Goal: Obtain resource: Obtain resource

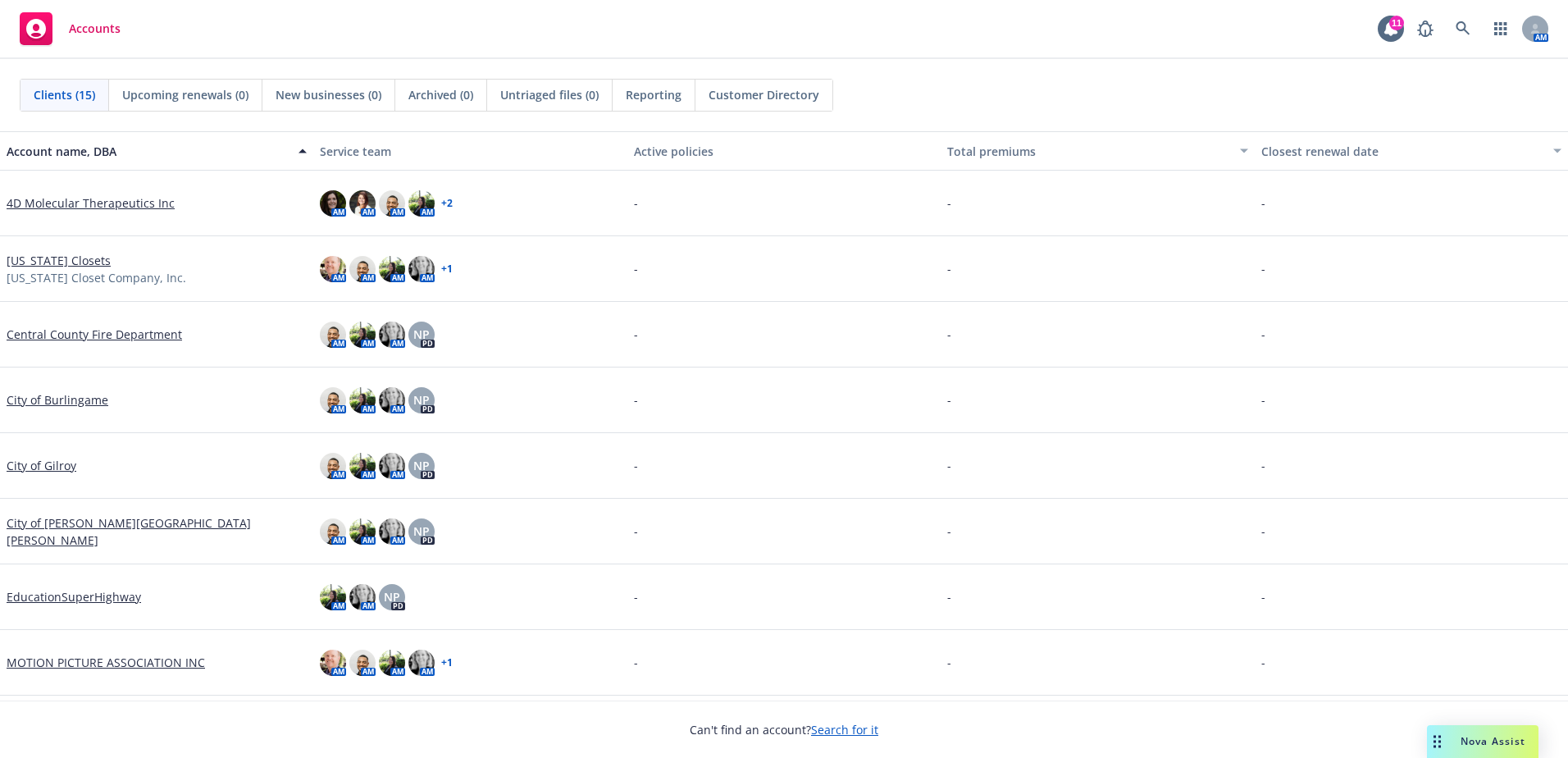
click at [74, 529] on link "City of [PERSON_NAME][GEOGRAPHIC_DATA][PERSON_NAME]" at bounding box center [156, 531] width 300 height 35
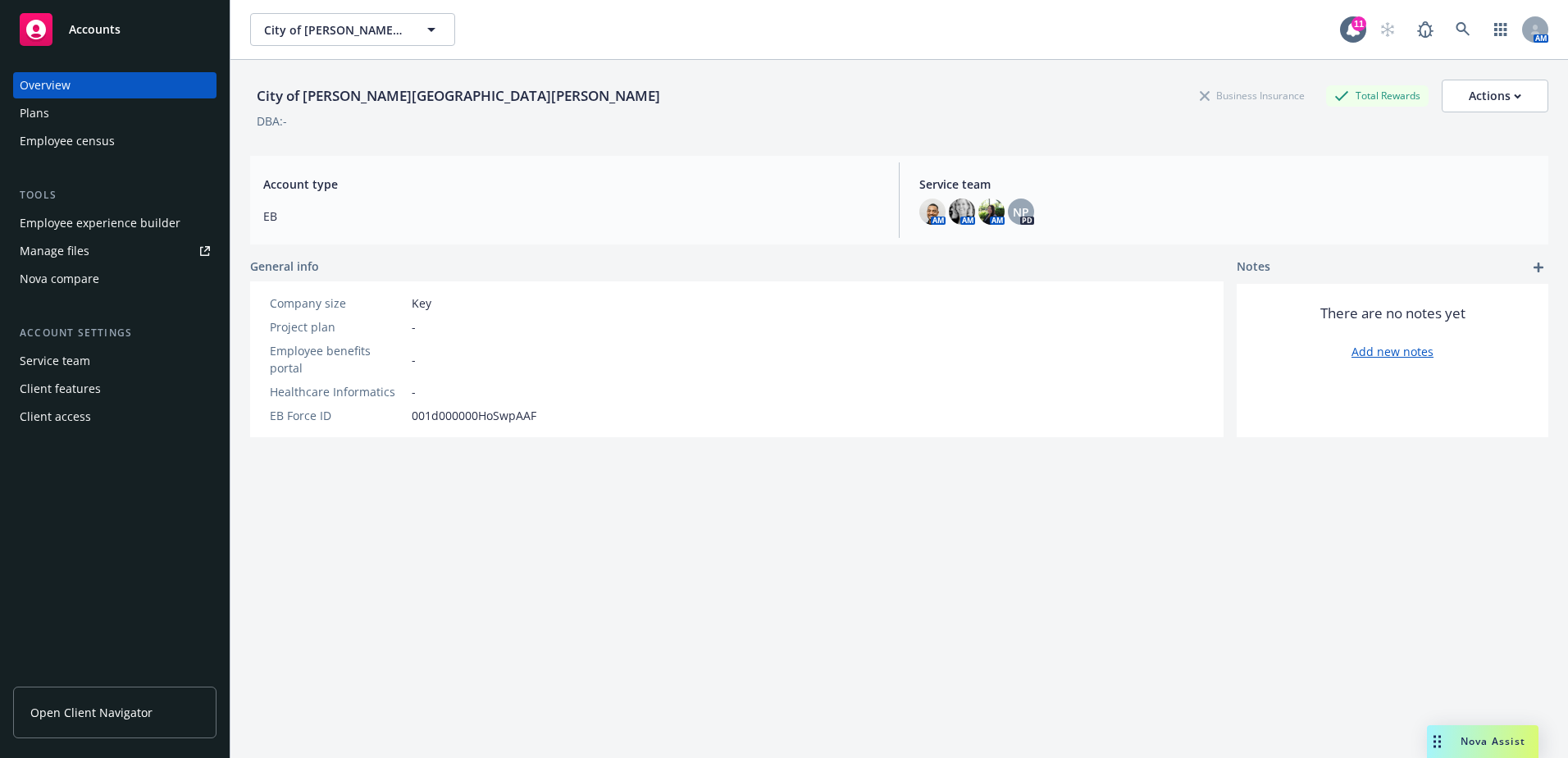
click at [114, 699] on link "Open Client Navigator" at bounding box center [115, 713] width 204 height 52
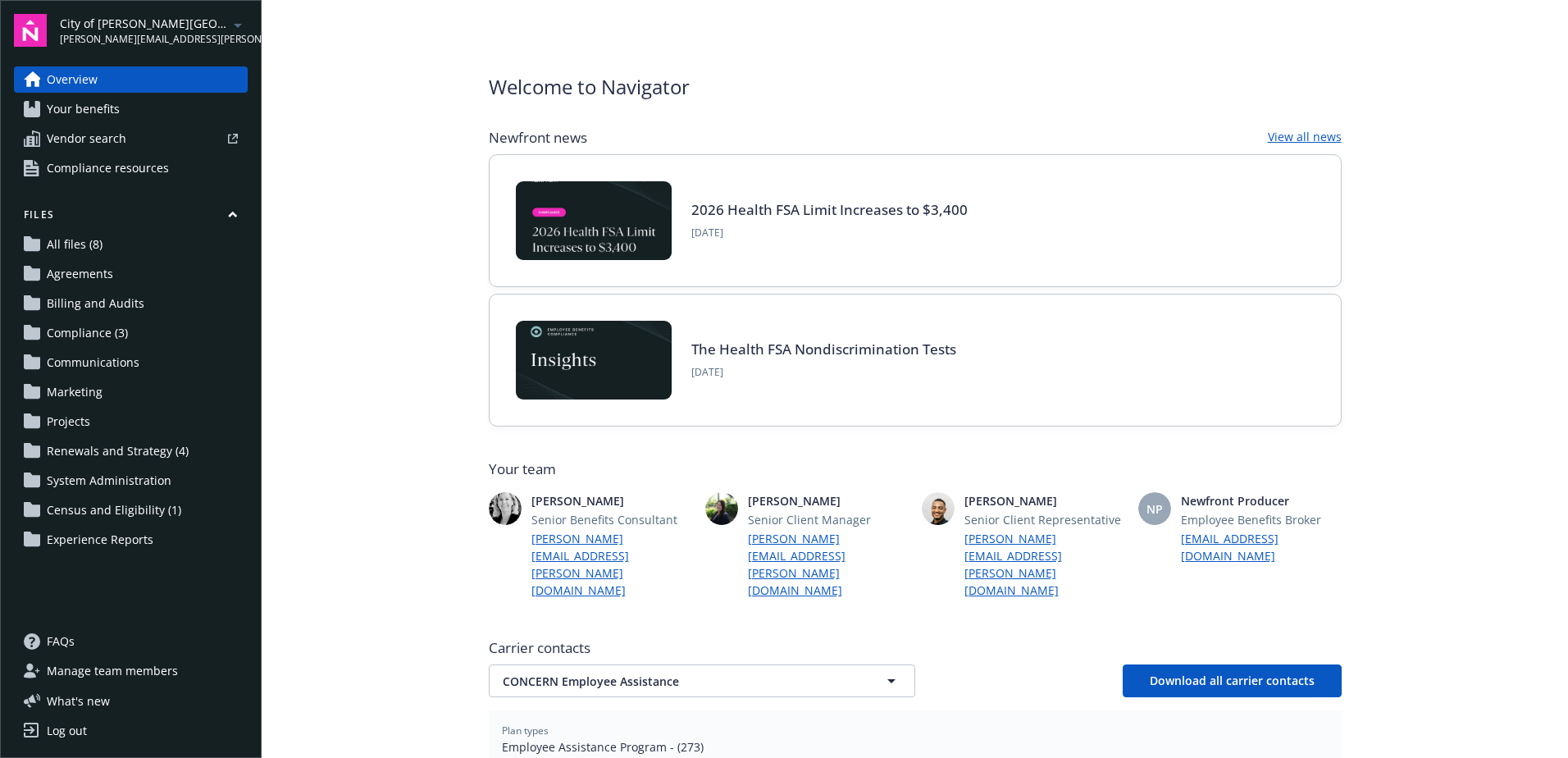
click at [90, 103] on span "Your benefits" at bounding box center [84, 109] width 73 height 27
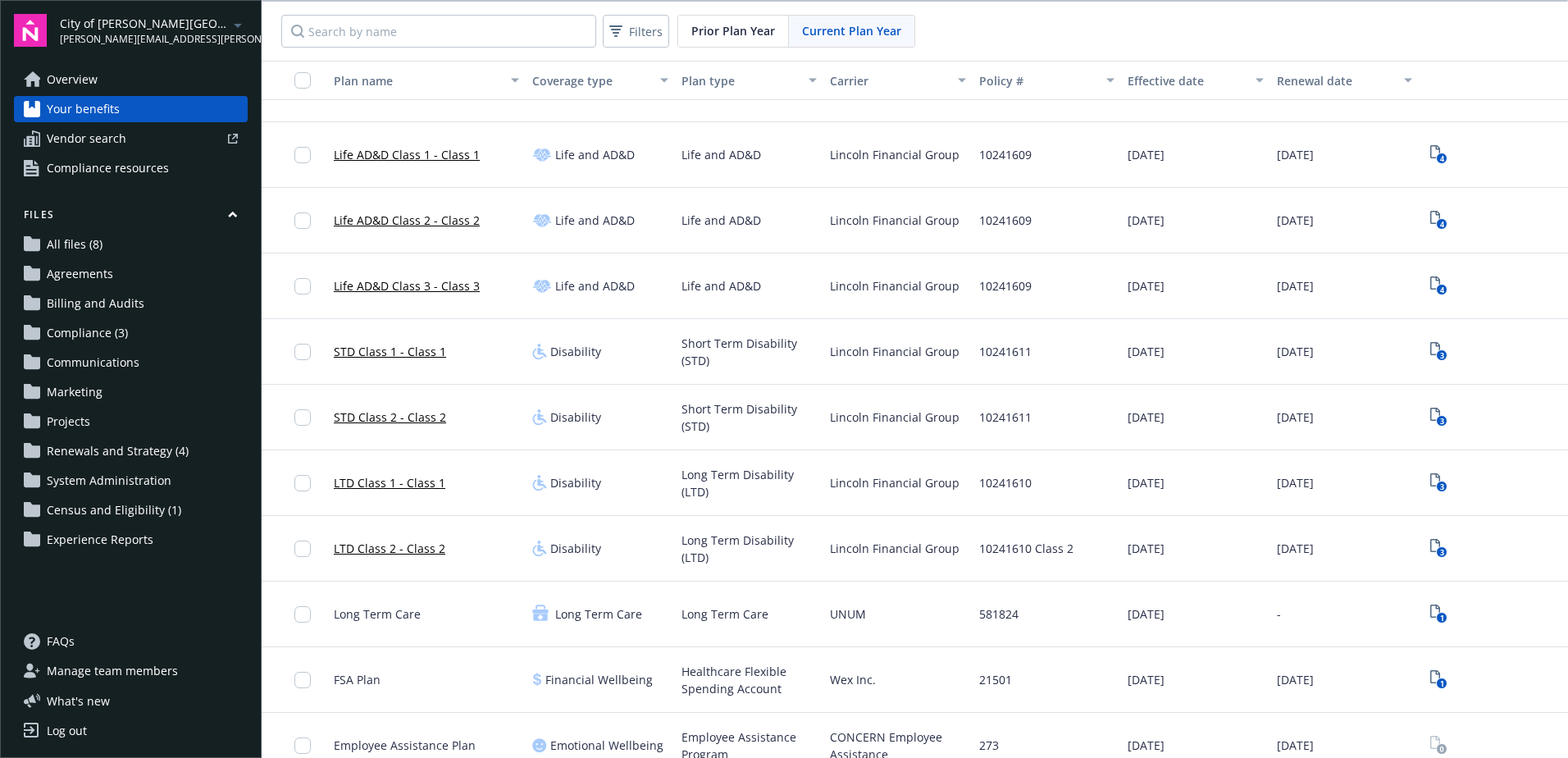
scroll to position [194, 0]
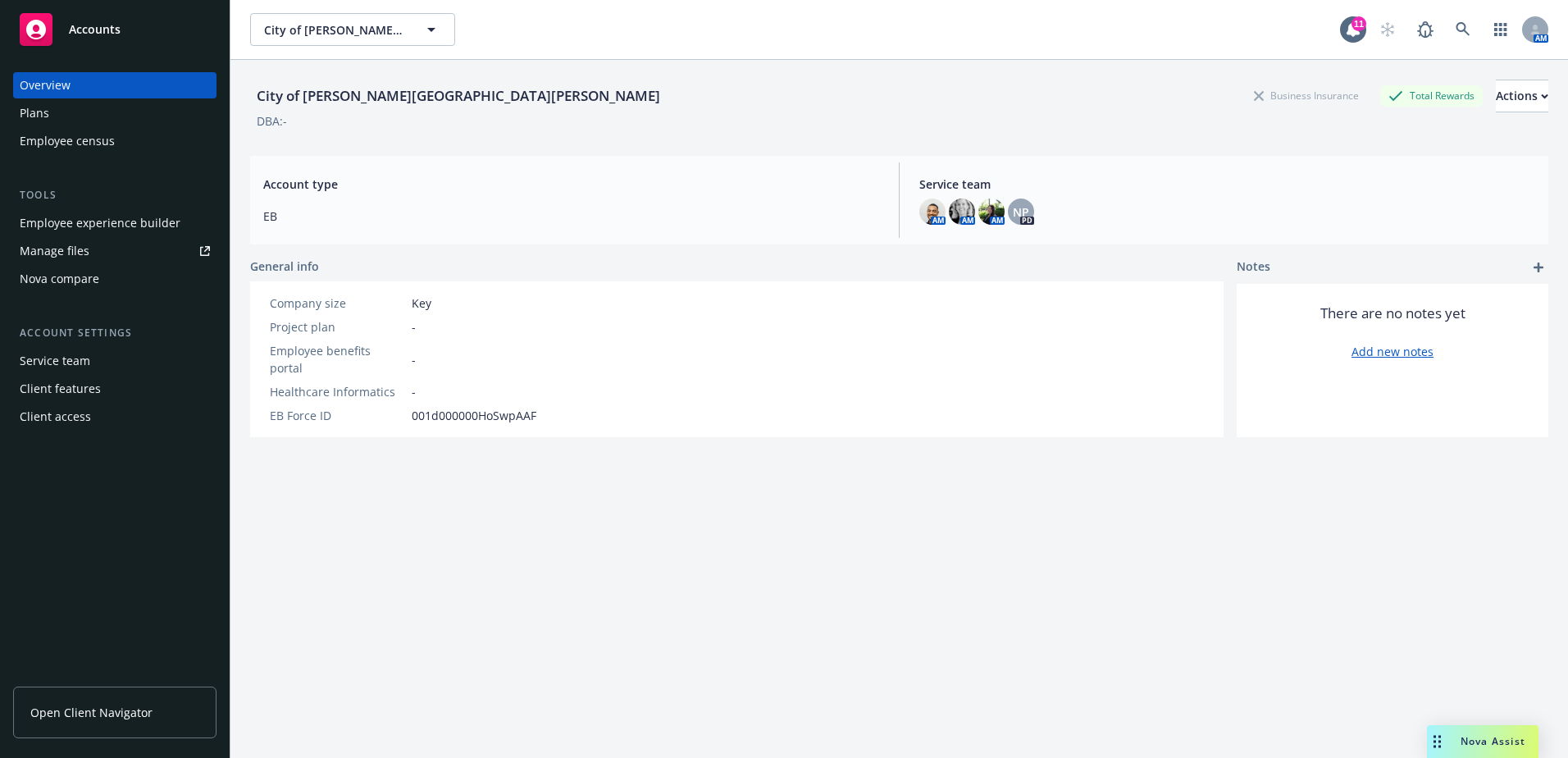
click at [99, 702] on link "Open Client Navigator" at bounding box center [115, 713] width 204 height 52
click at [131, 715] on span "Open Client Navigator" at bounding box center [91, 712] width 122 height 17
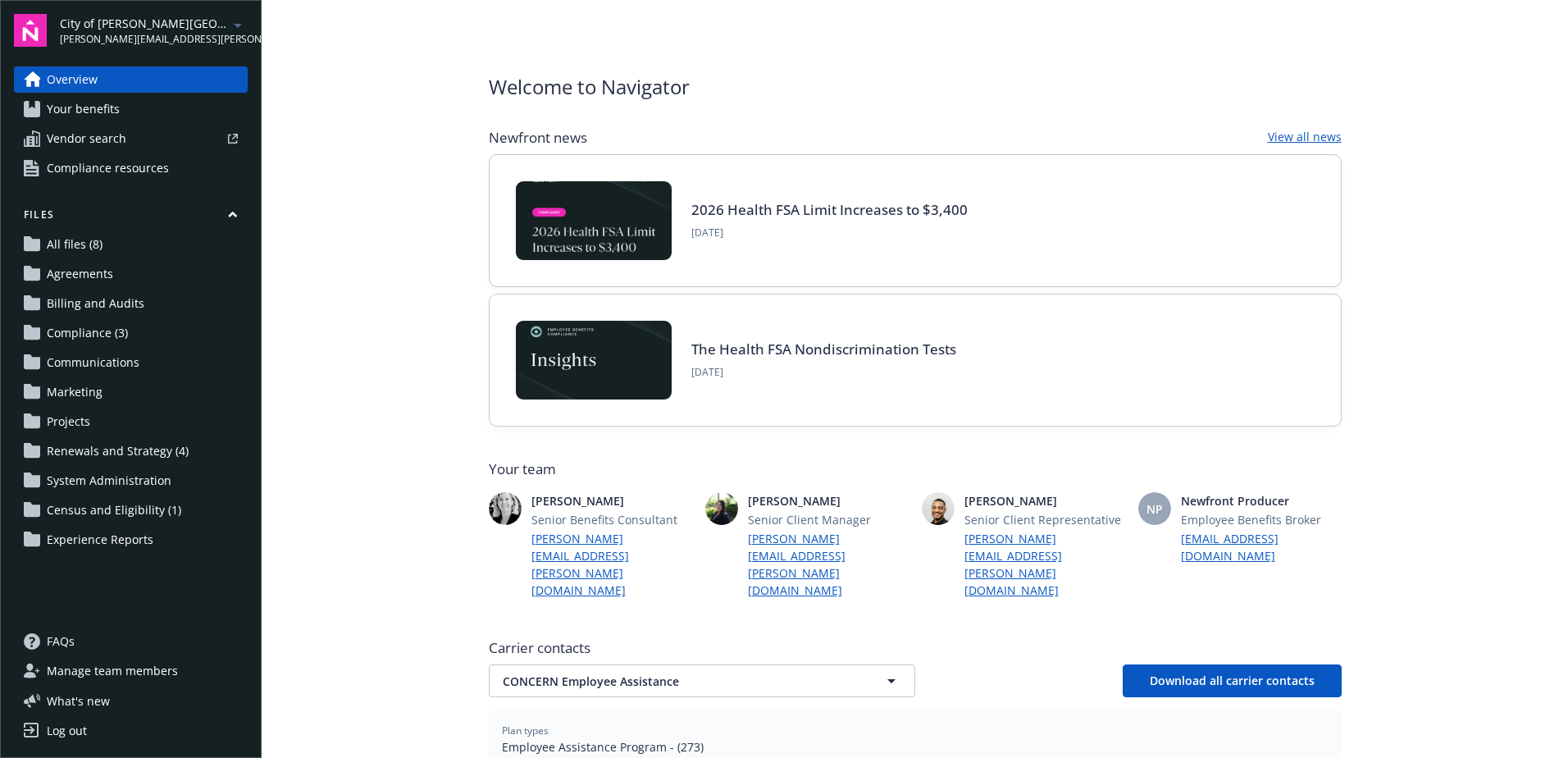
click at [99, 110] on span "Your benefits" at bounding box center [84, 109] width 73 height 27
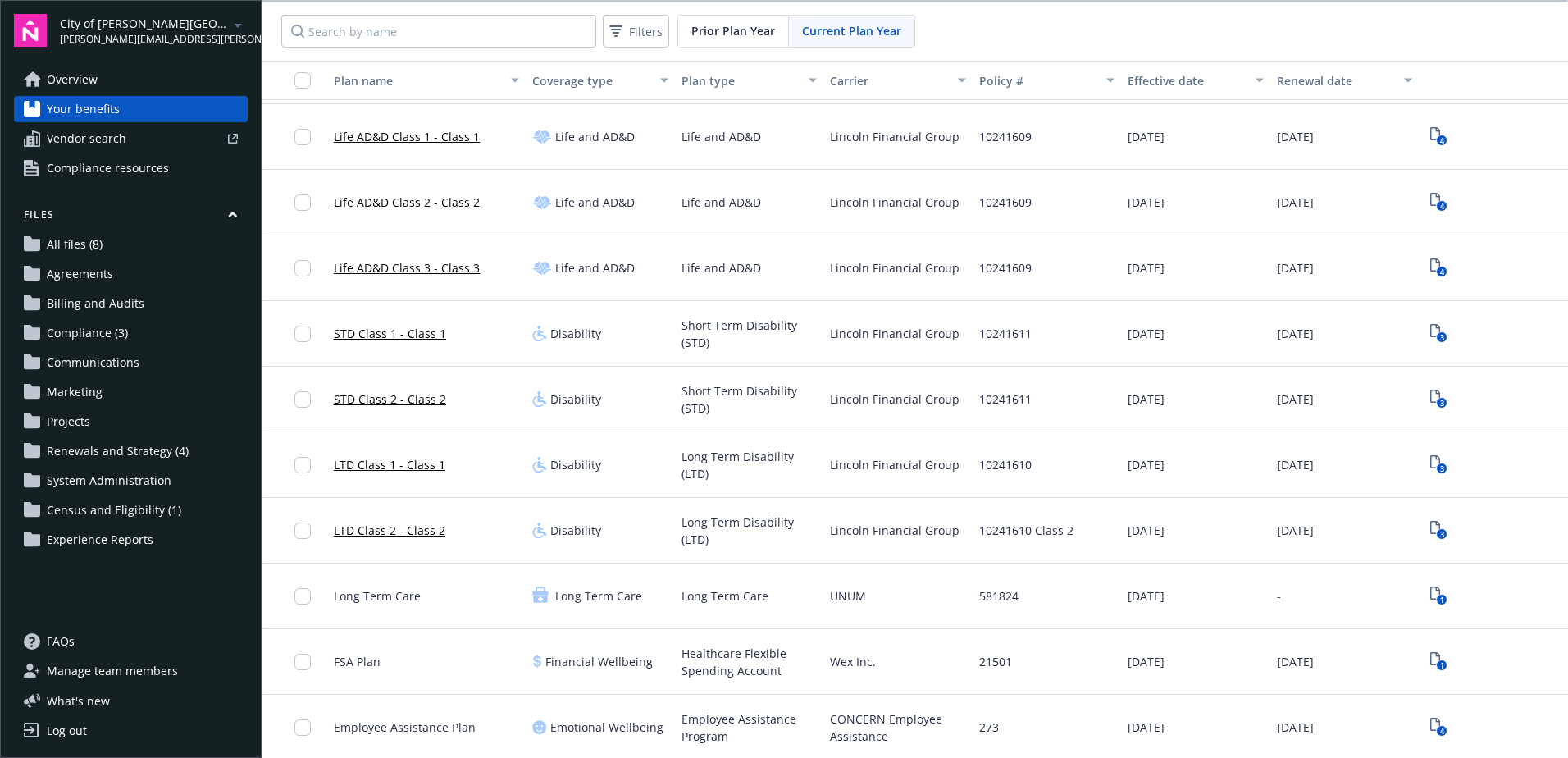
scroll to position [194, 0]
click at [1430, 724] on icon "View Plan Documents" at bounding box center [1435, 723] width 10 height 13
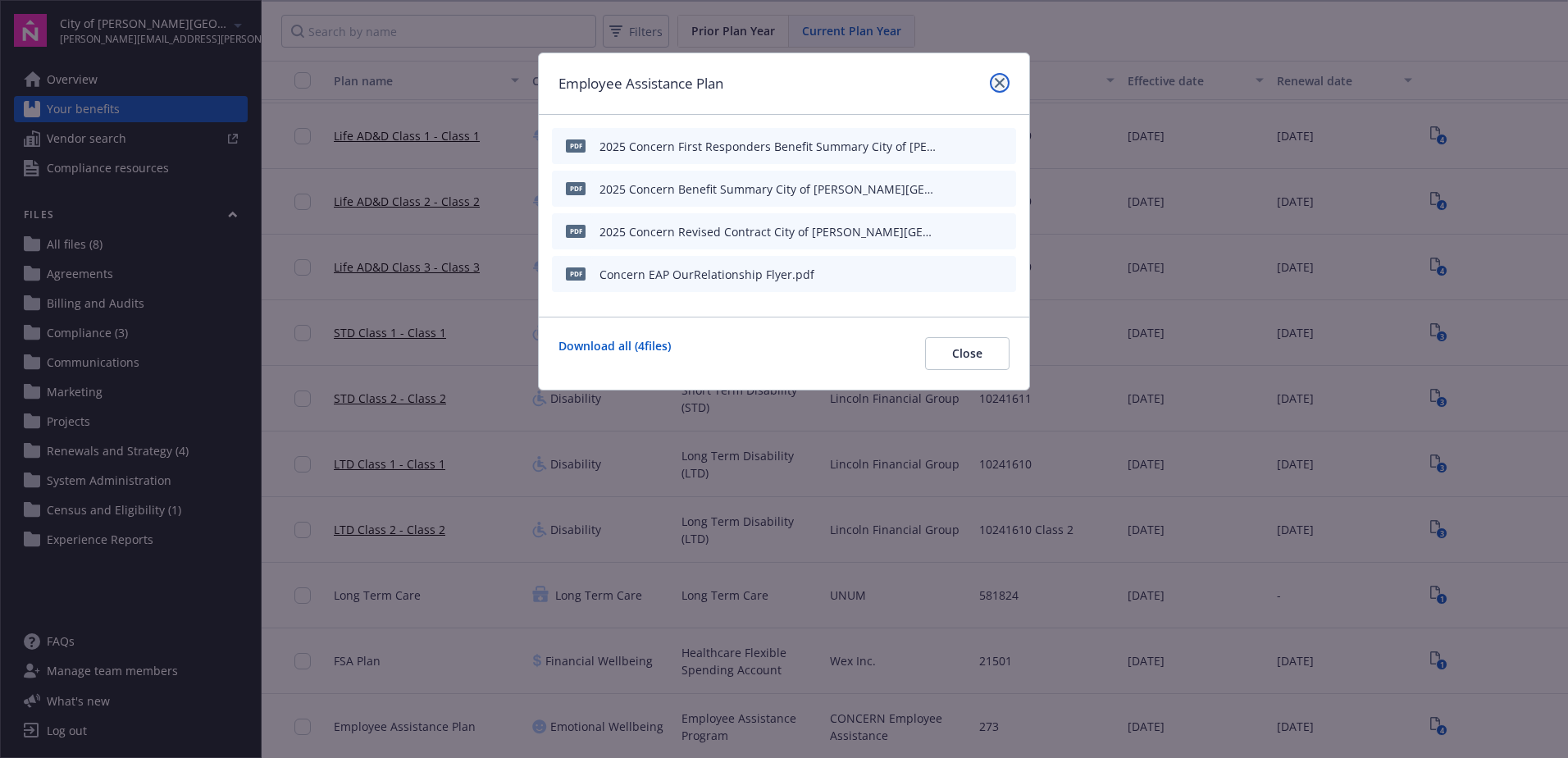
click at [1001, 80] on icon "close" at bounding box center [999, 83] width 10 height 10
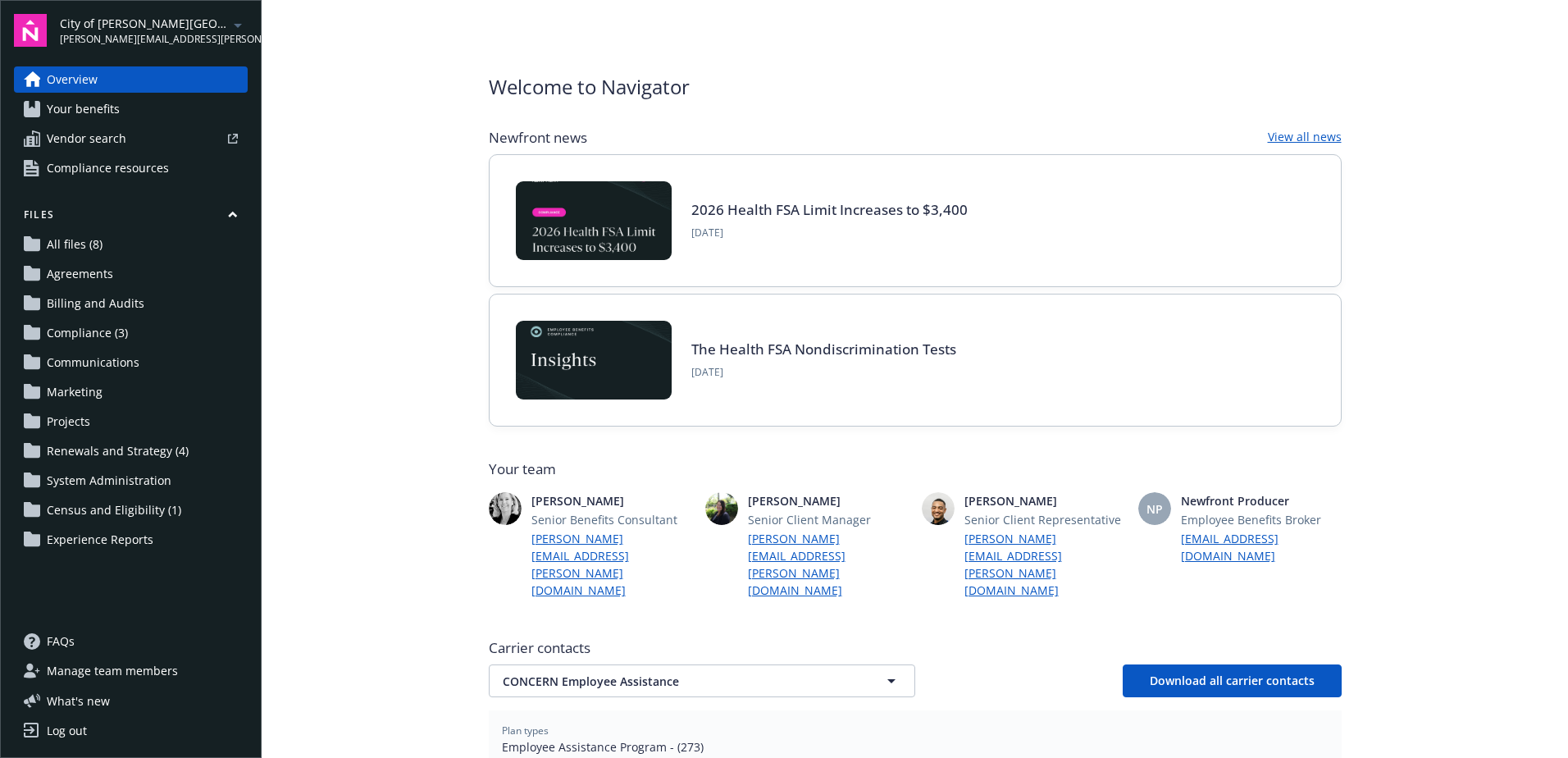
click at [71, 101] on span "Your benefits" at bounding box center [84, 109] width 73 height 27
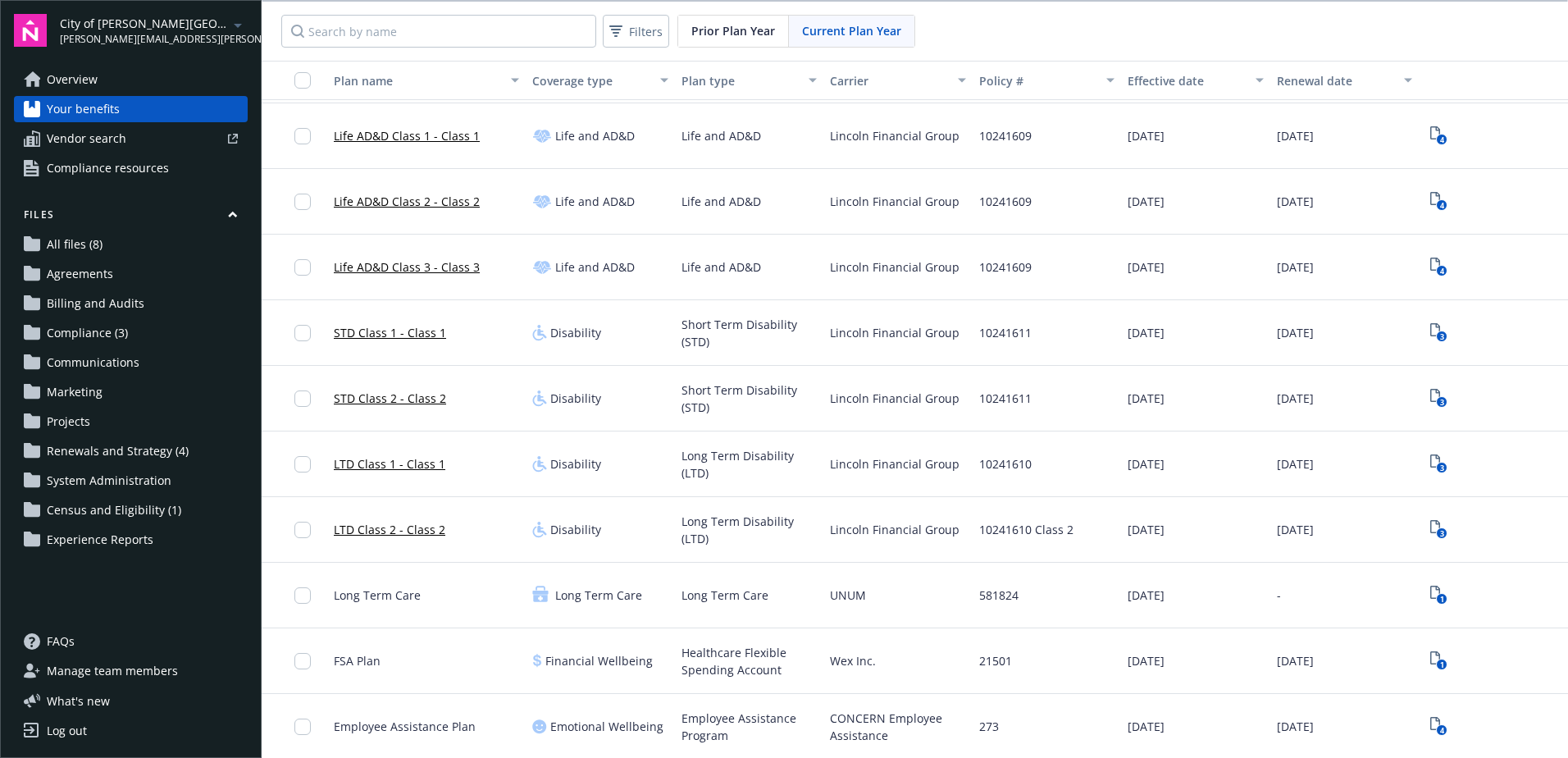
scroll to position [2, 0]
click at [1430, 722] on icon "4" at bounding box center [1438, 724] width 17 height 19
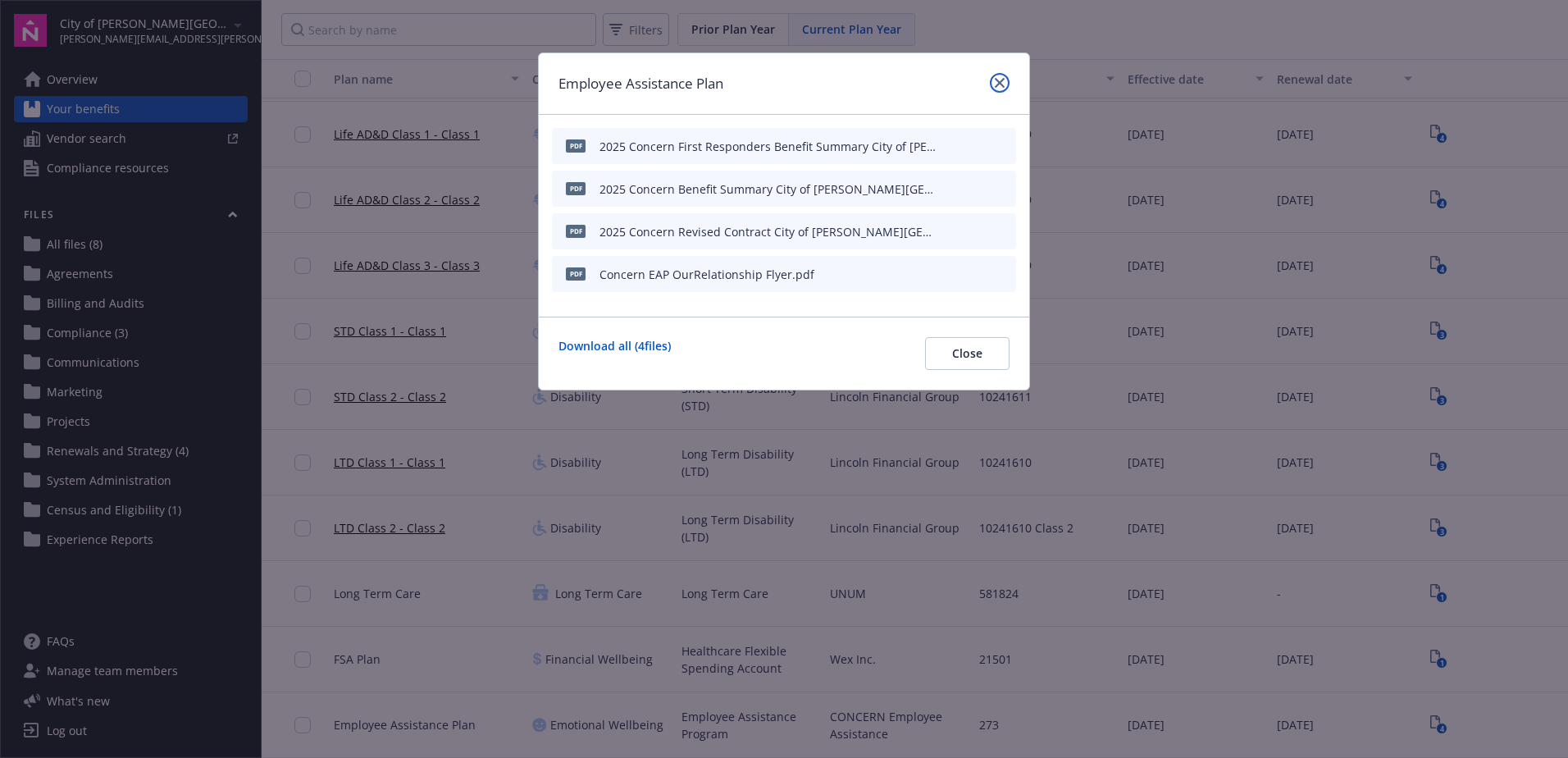
click at [996, 81] on icon "close" at bounding box center [999, 83] width 10 height 10
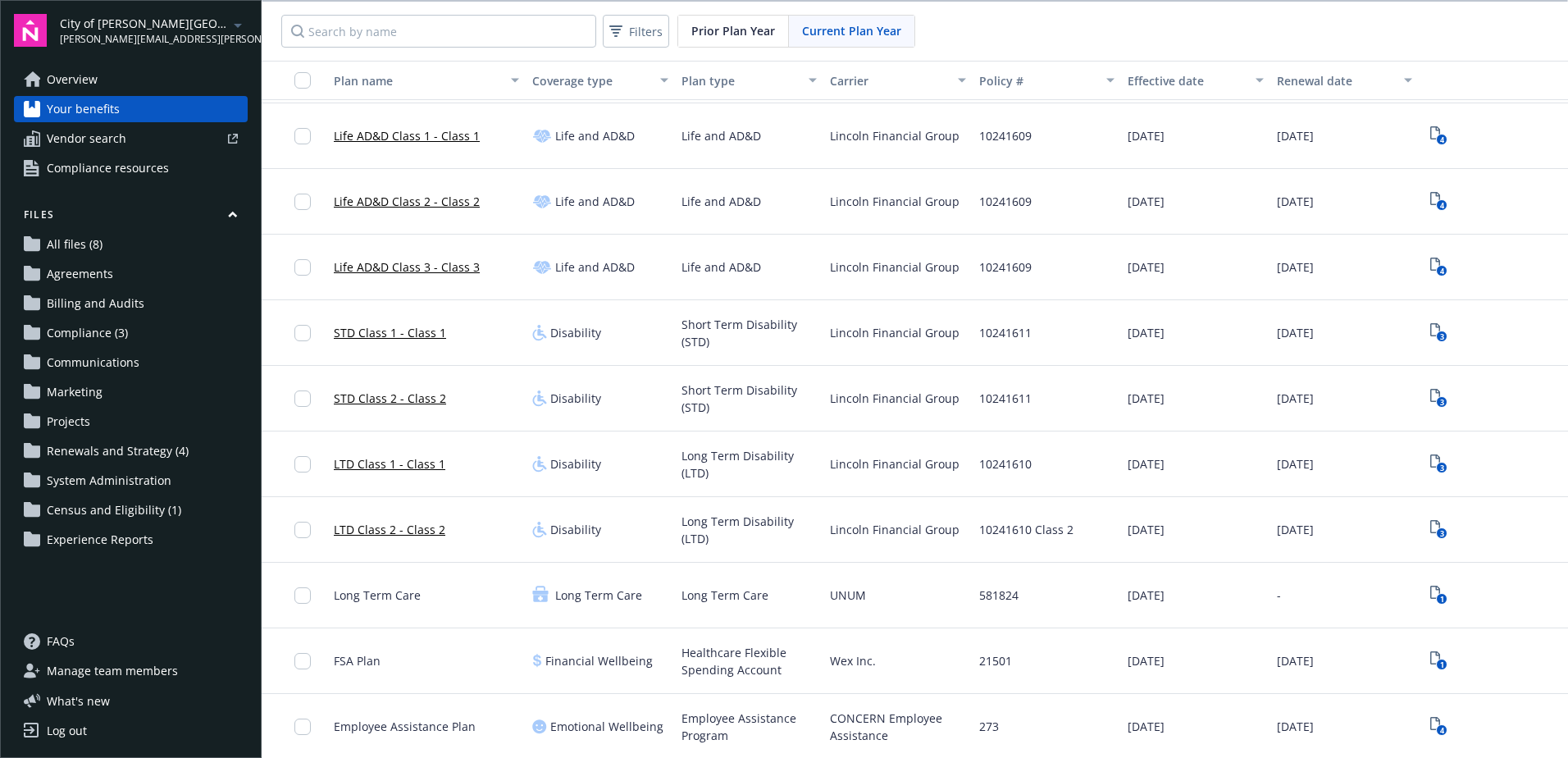
scroll to position [2, 0]
